Goal: Navigation & Orientation: Find specific page/section

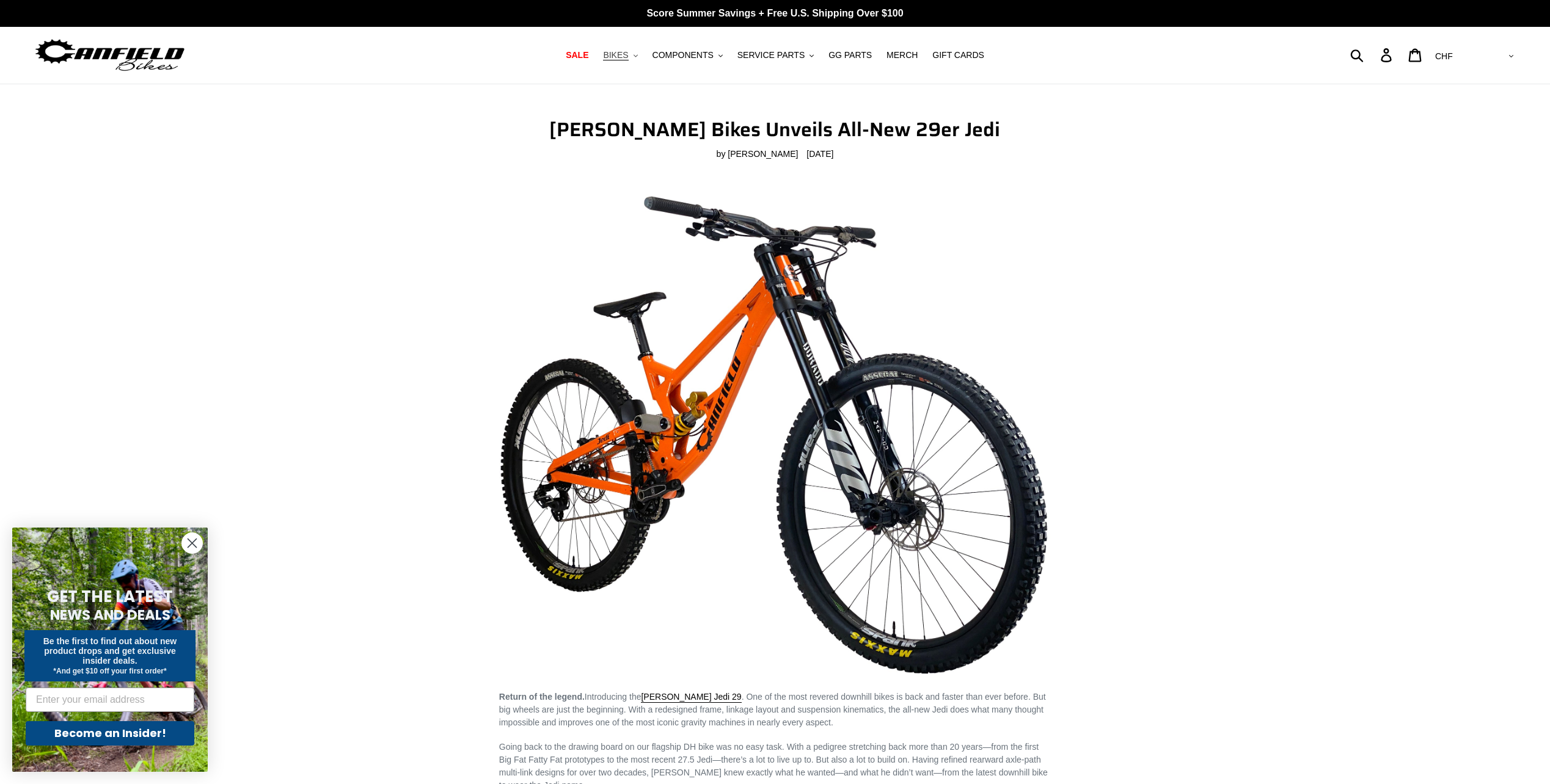
click at [638, 56] on icon ".cls-1{fill:#231f20}" at bounding box center [635, 55] width 4 height 4
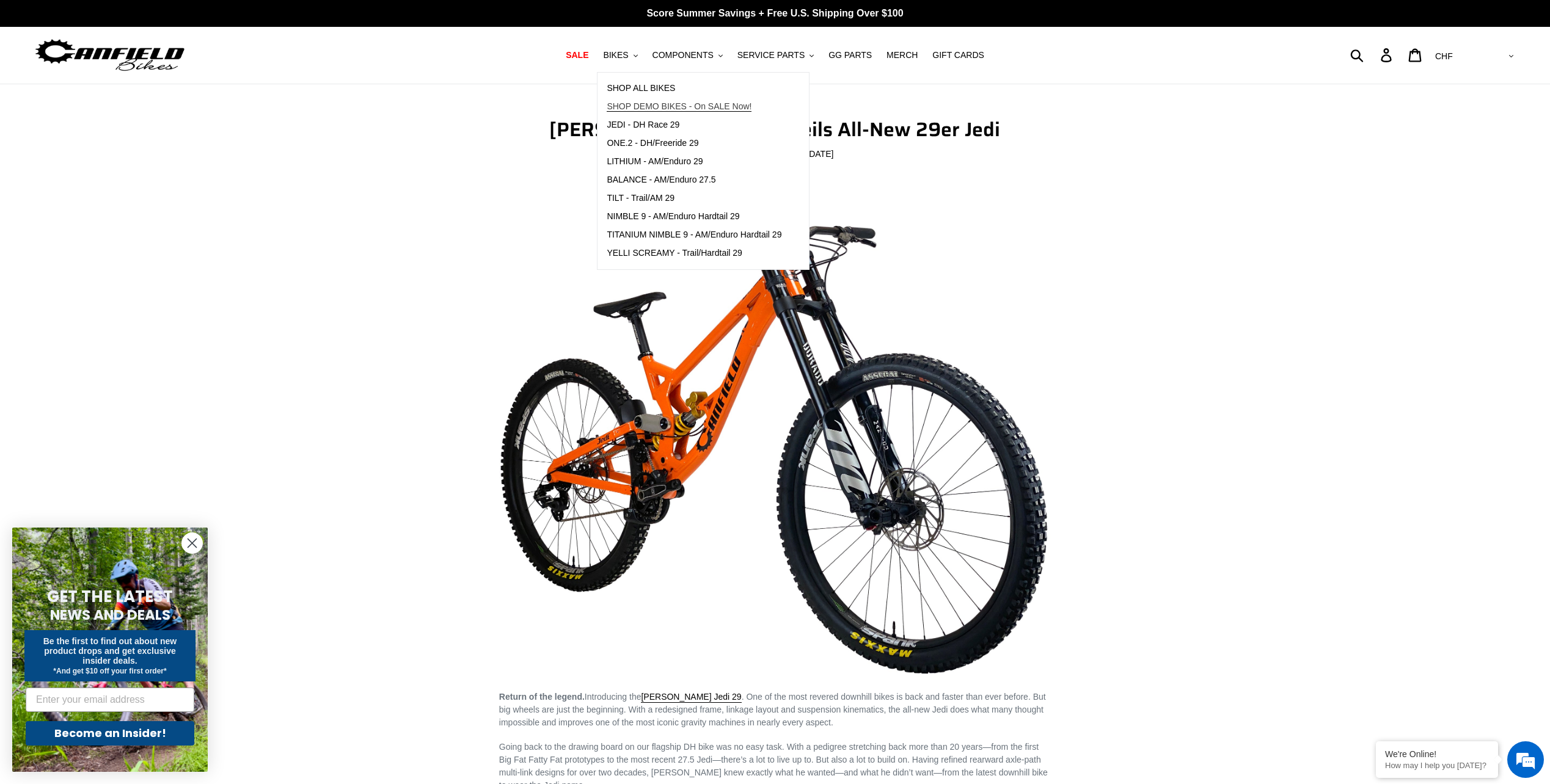
click at [700, 107] on span "SHOP DEMO BIKES - On SALE Now!" at bounding box center [678, 107] width 145 height 10
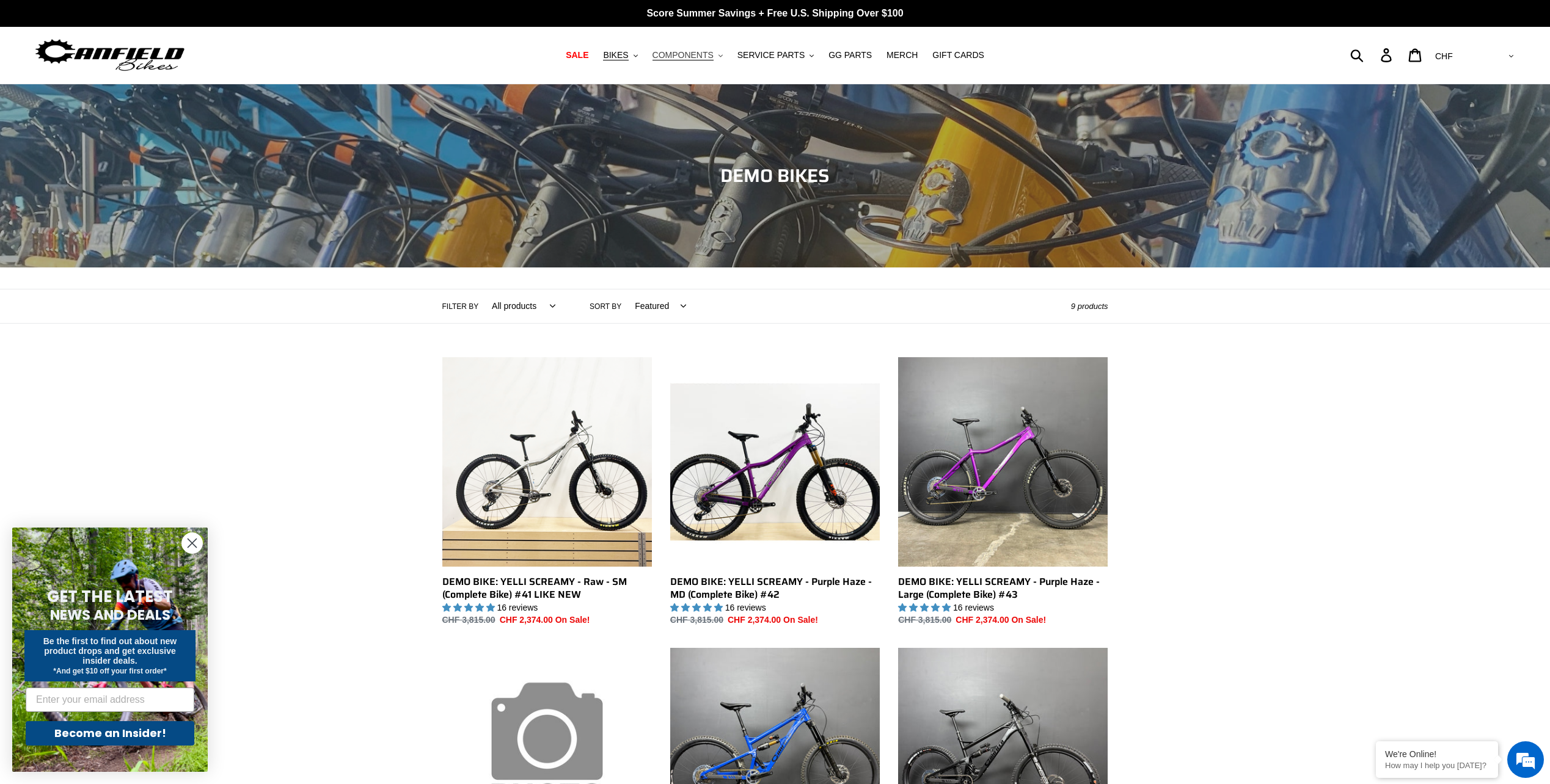
click at [722, 56] on button "COMPONENTS .cls-1{fill:#231f20}" at bounding box center [687, 55] width 82 height 16
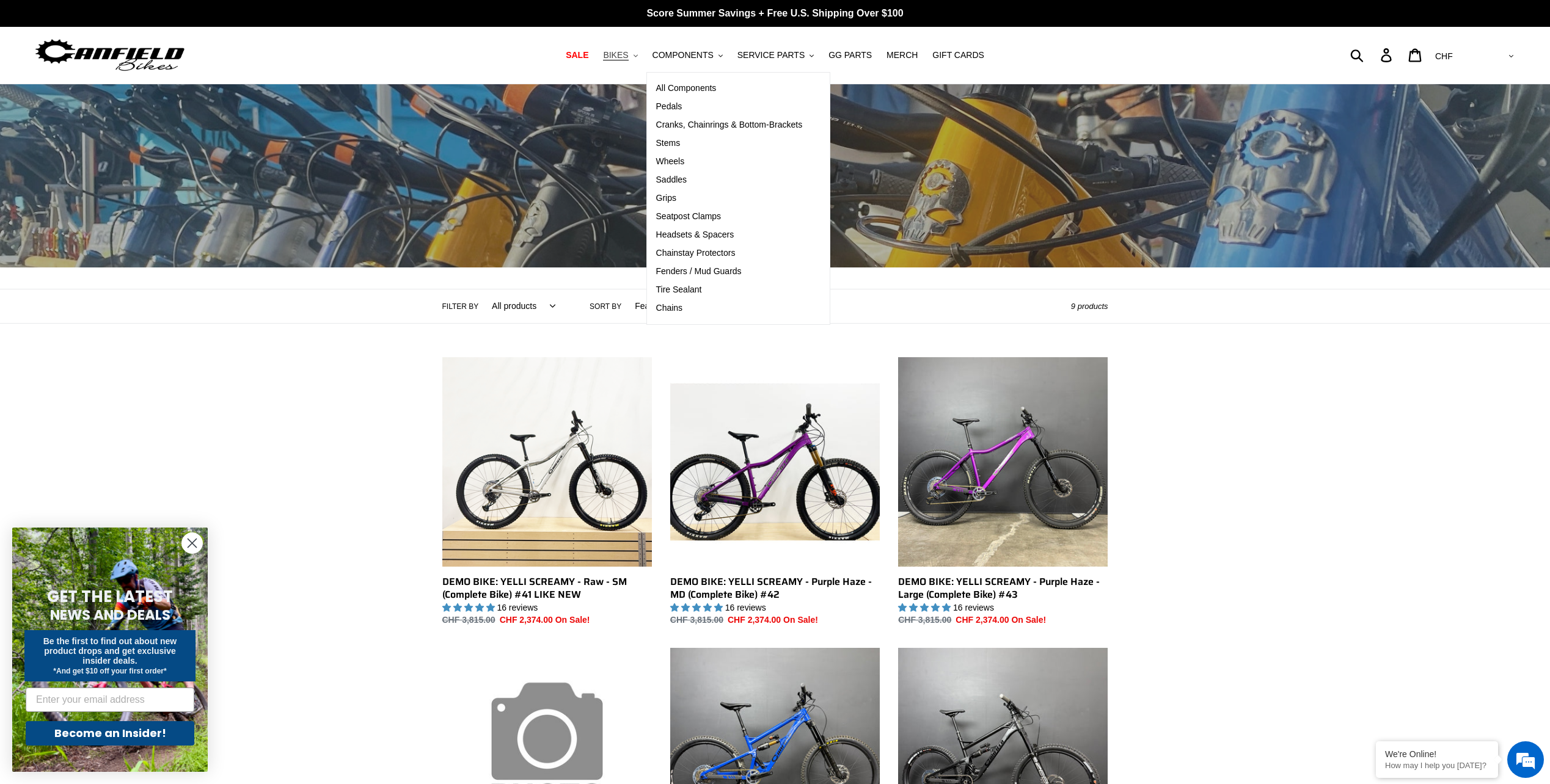
click at [638, 53] on icon ".cls-1{fill:#231f20}" at bounding box center [635, 55] width 4 height 4
